Goal: Find contact information: Find contact information

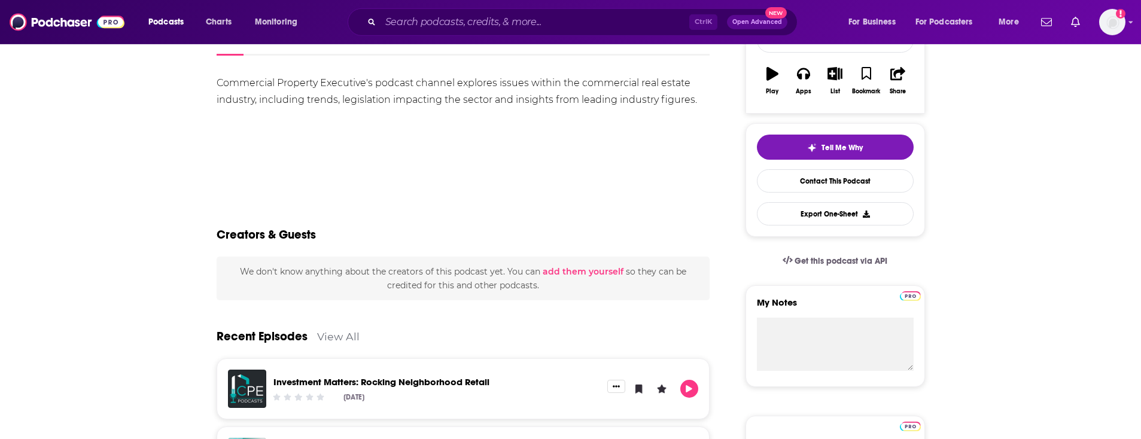
scroll to position [61, 0]
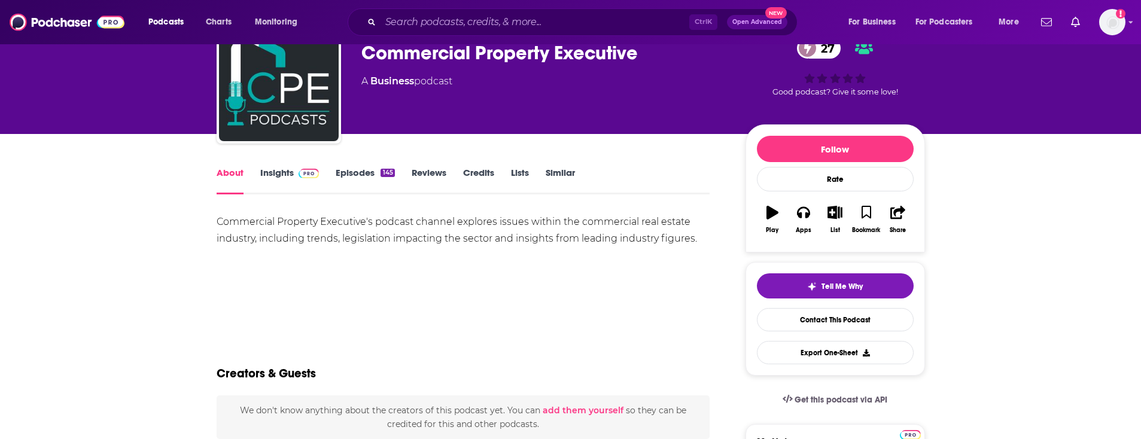
click at [273, 172] on link "Insights" at bounding box center [289, 181] width 59 height 28
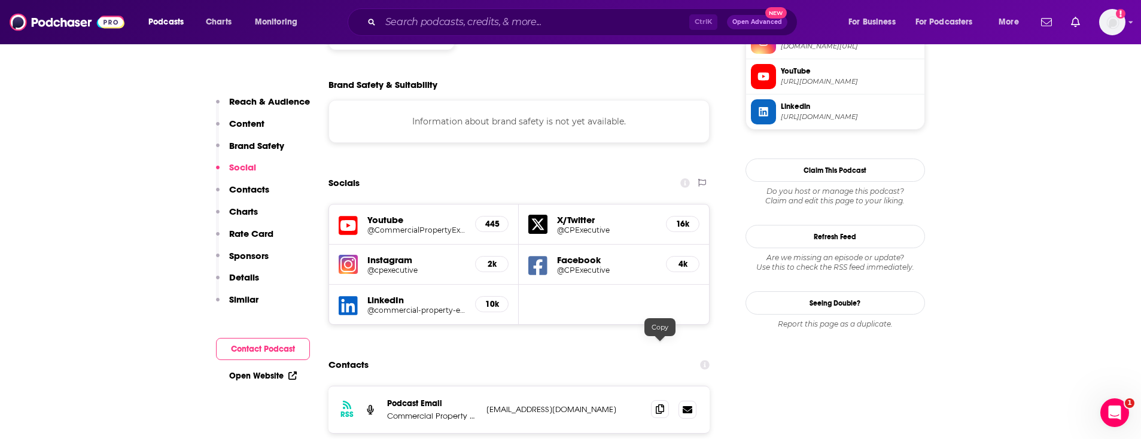
click at [659, 405] on icon at bounding box center [660, 410] width 8 height 10
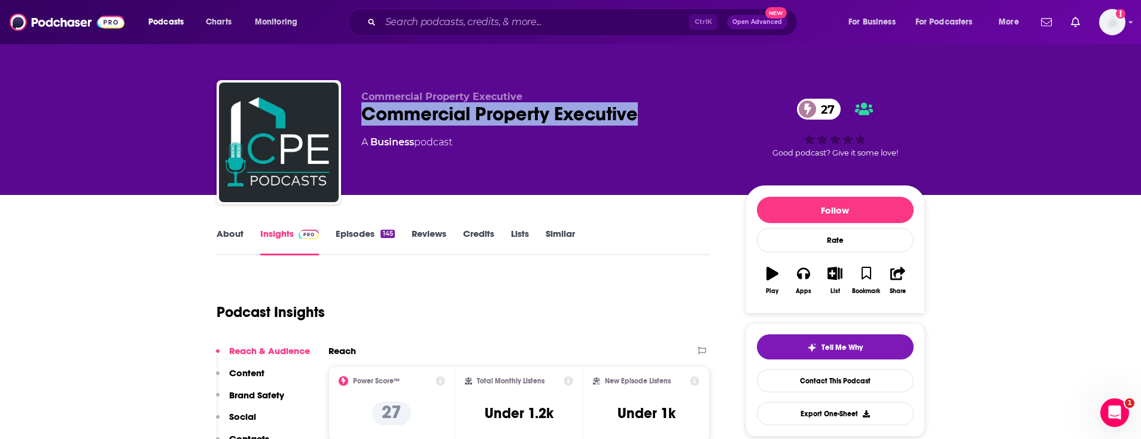
drag, startPoint x: 655, startPoint y: 110, endPoint x: 343, endPoint y: 107, distance: 311.8
click at [343, 107] on div "Commercial Property Executive Commercial Property Executive 27 A Business podca…" at bounding box center [571, 144] width 709 height 129
copy h2 "Commercial Property Executive"
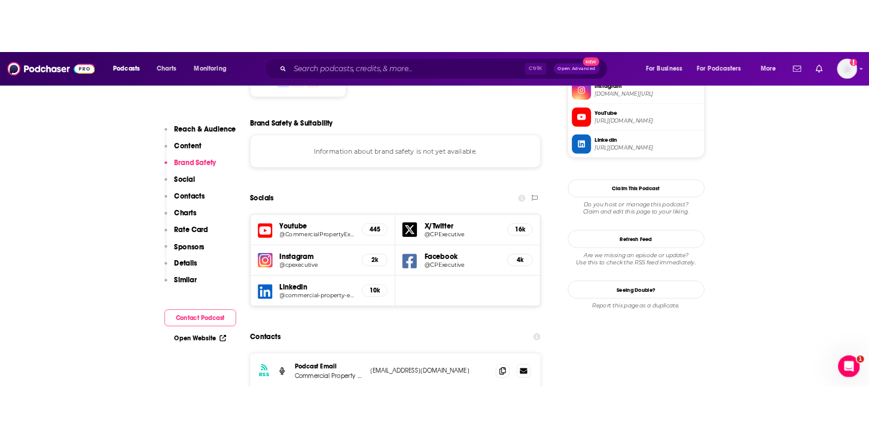
scroll to position [1038, 0]
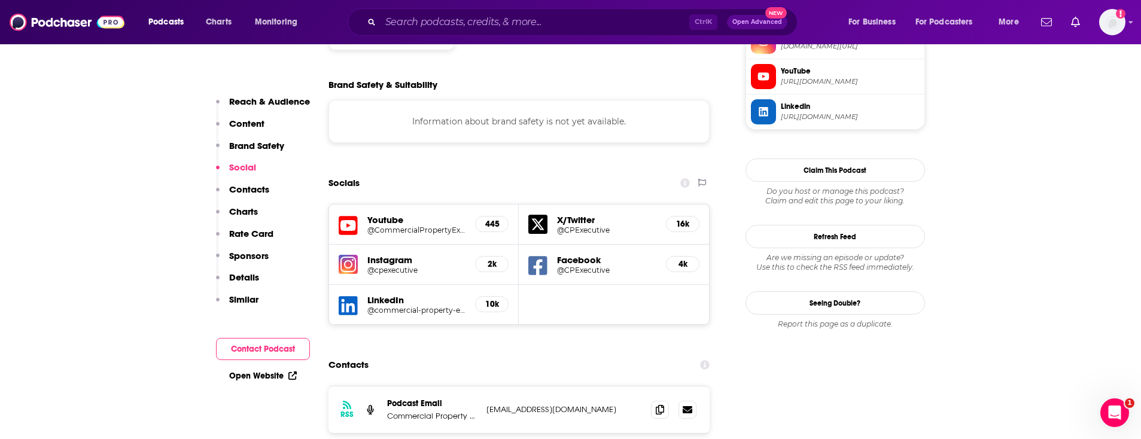
drag, startPoint x: 616, startPoint y: 346, endPoint x: 485, endPoint y: 346, distance: 131.0
click at [486, 405] on p "[EMAIL_ADDRESS][DOMAIN_NAME]" at bounding box center [564, 410] width 156 height 10
copy p "[EMAIL_ADDRESS][DOMAIN_NAME]"
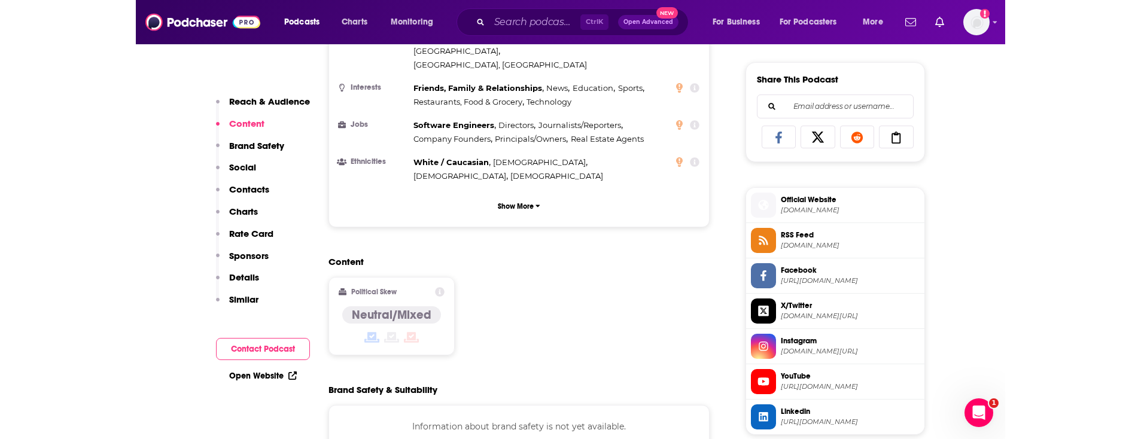
scroll to position [549, 0]
